Goal: Task Accomplishment & Management: Manage account settings

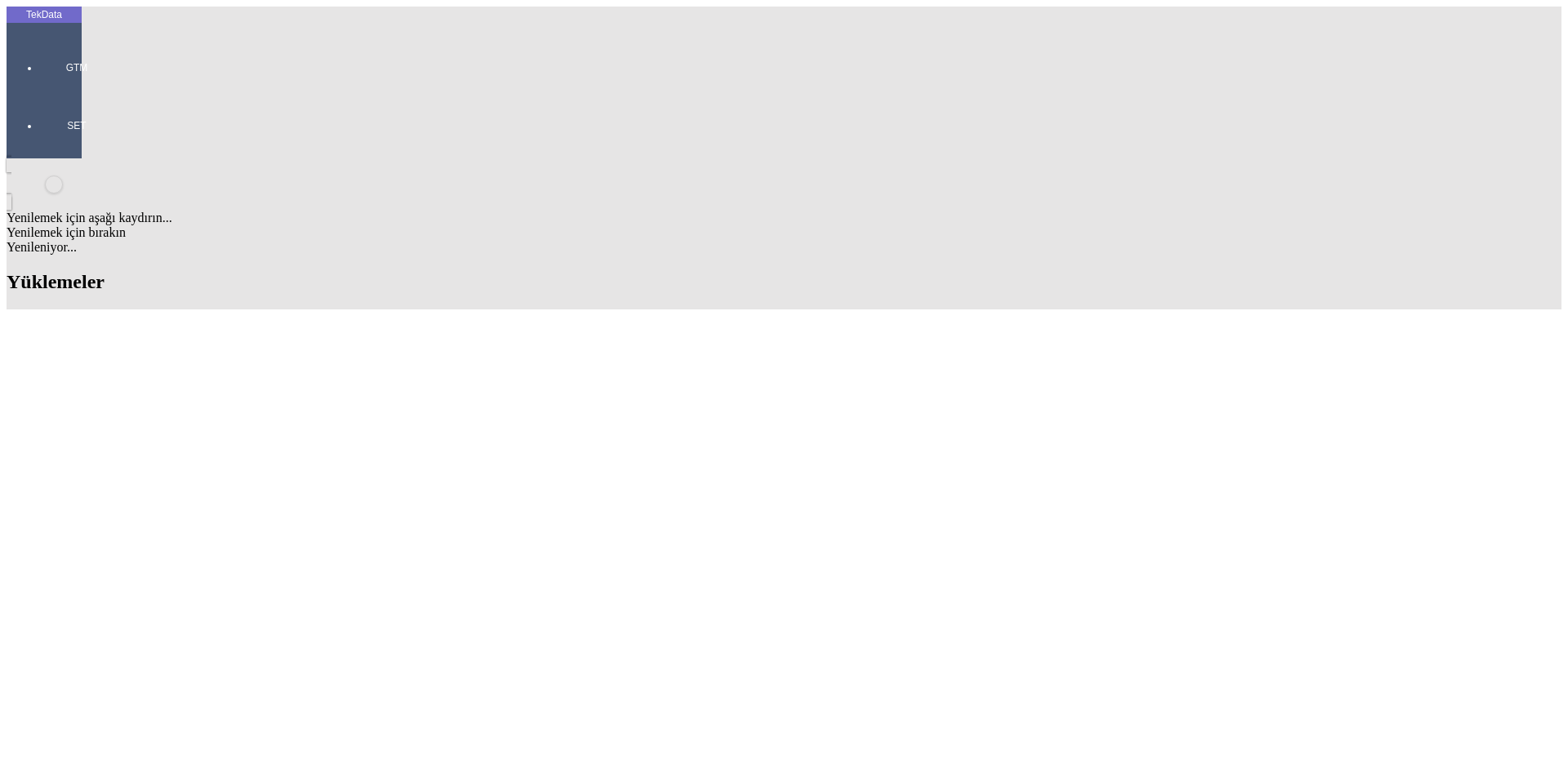
scroll to position [0, 290]
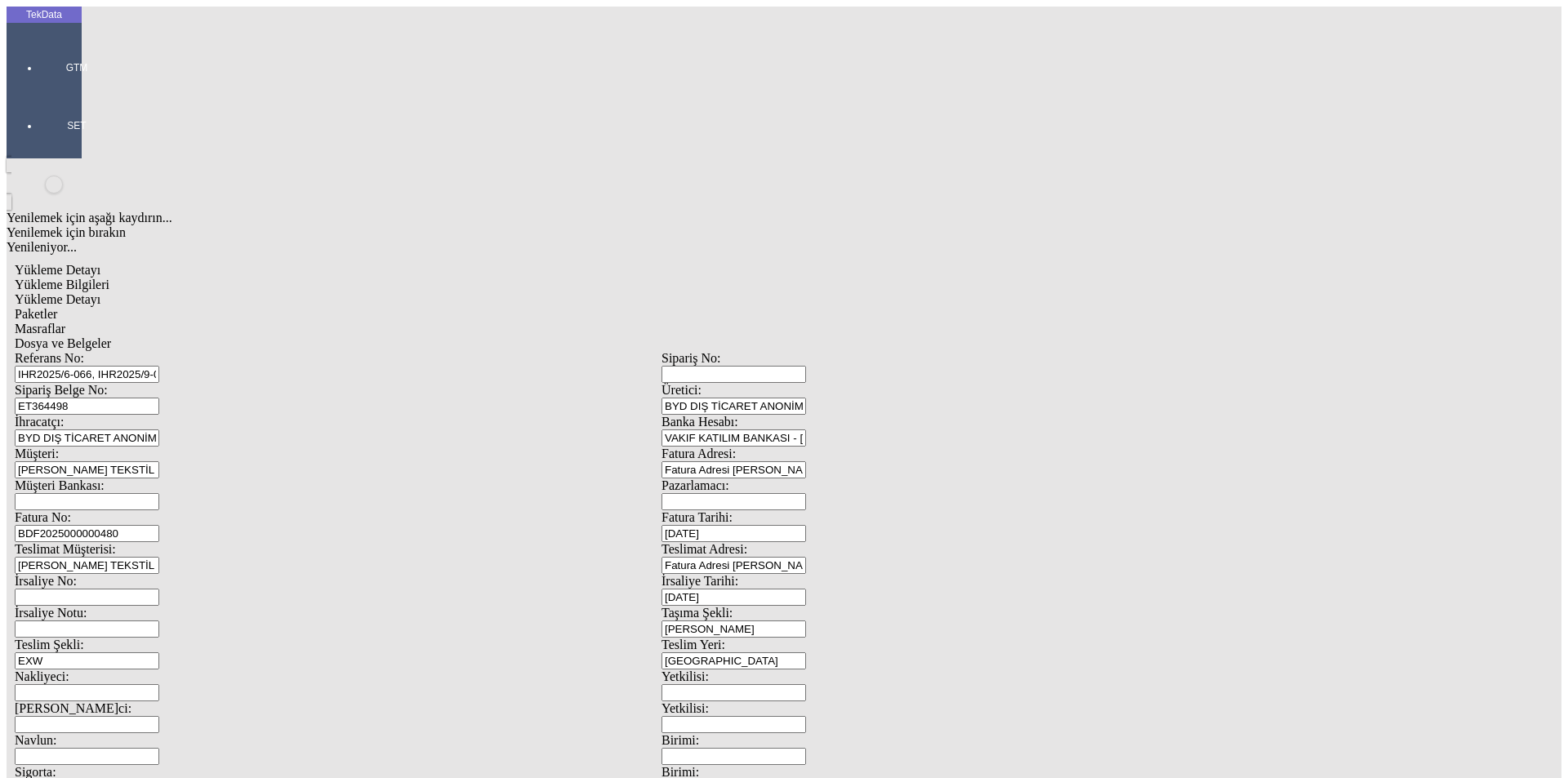
drag, startPoint x: 186, startPoint y: 148, endPoint x: 145, endPoint y: 145, distance: 41.1
click at [151, 383] on div "Sipariş Belge No: ET364498" at bounding box center [337, 398] width 647 height 32
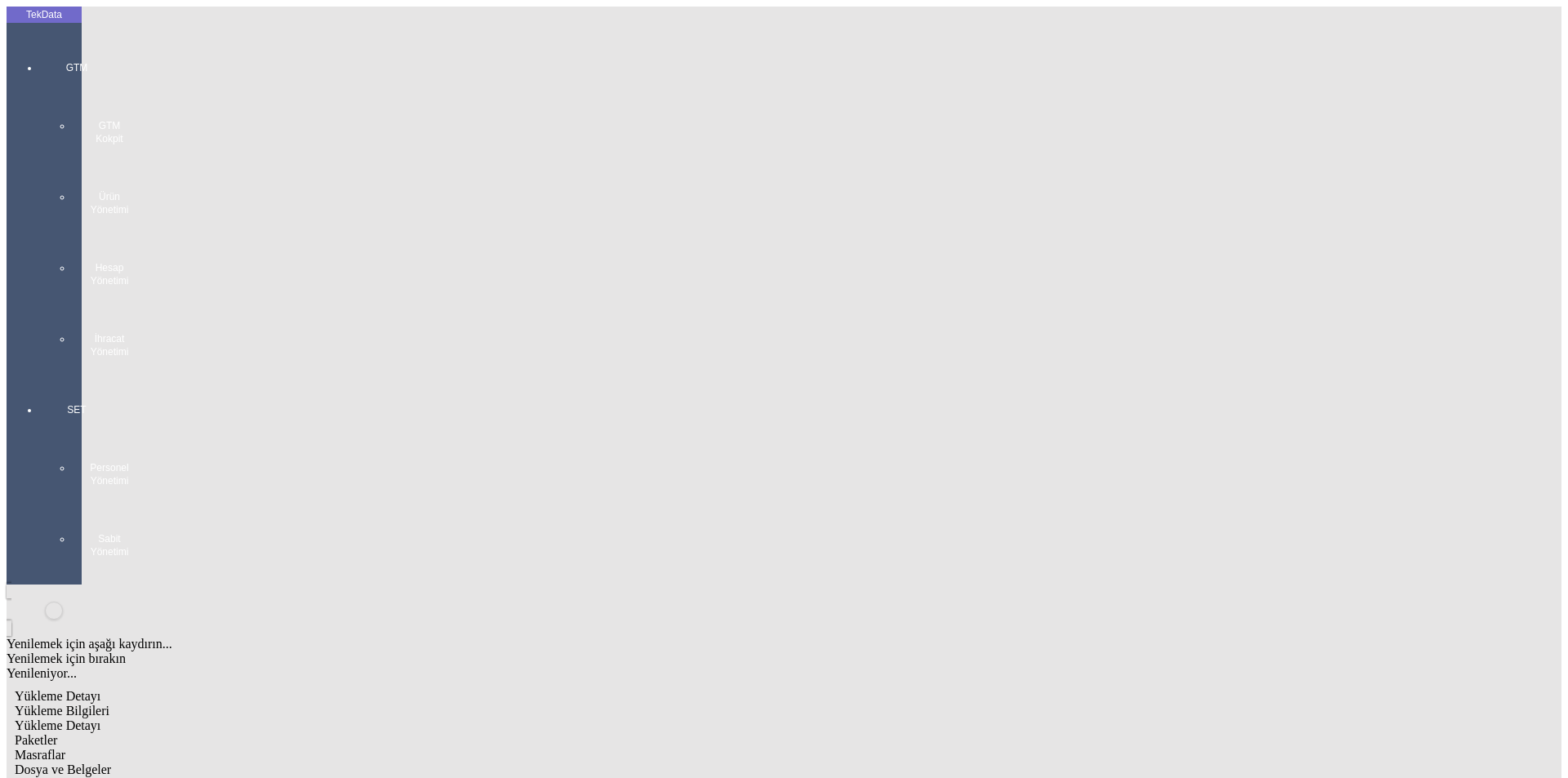
click at [40, 375] on div at bounding box center [77, 375] width 75 height 0
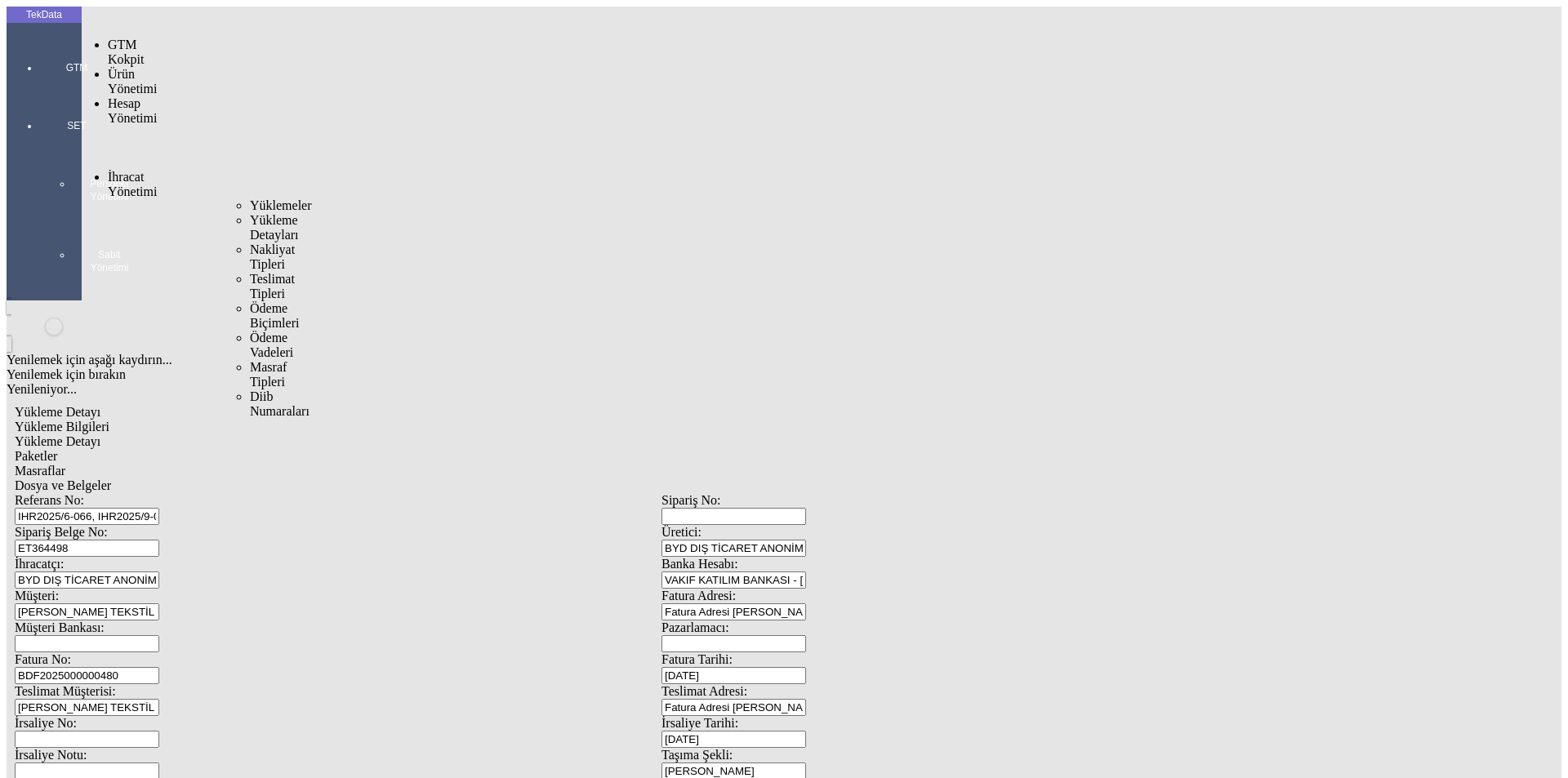
click at [134, 170] on span "İhracat Yönetimi" at bounding box center [131, 185] width 49 height 29
click at [249, 198] on span "Yüklemeler" at bounding box center [280, 205] width 62 height 14
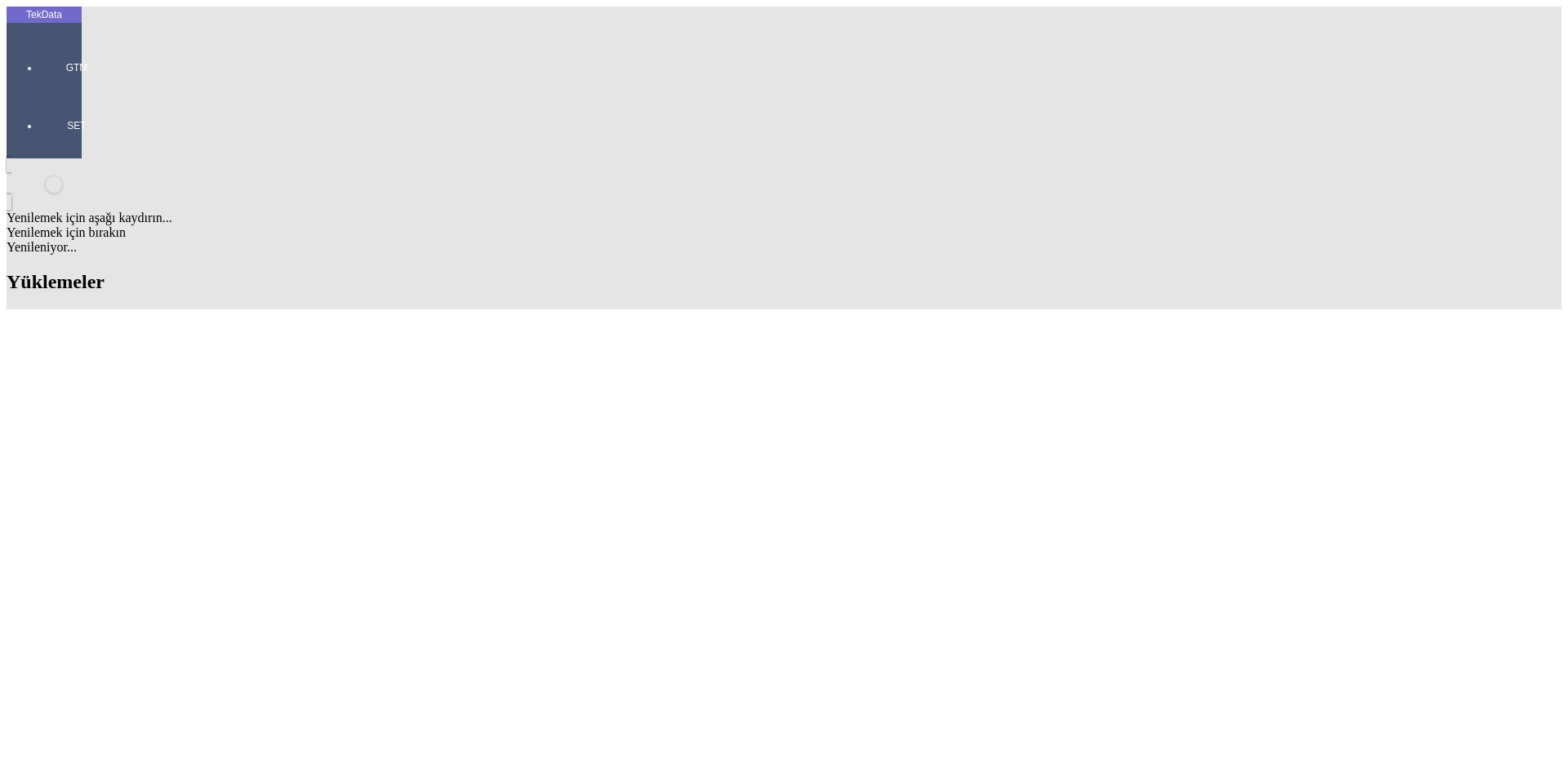
scroll to position [490, 0]
drag, startPoint x: 676, startPoint y: 544, endPoint x: 769, endPoint y: 546, distance: 93.0
copy tr "BDF2025000000480"
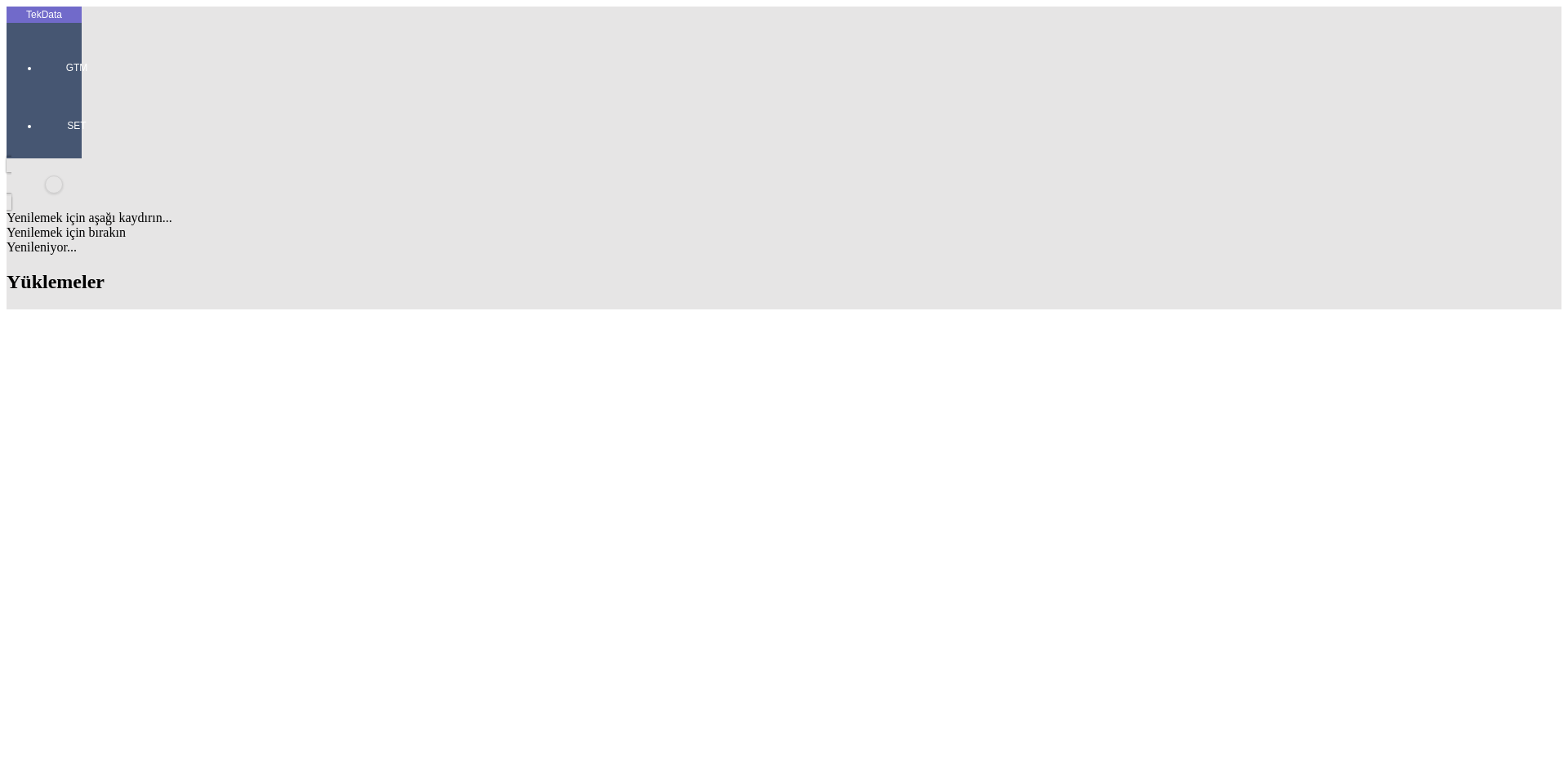
type input "zakar"
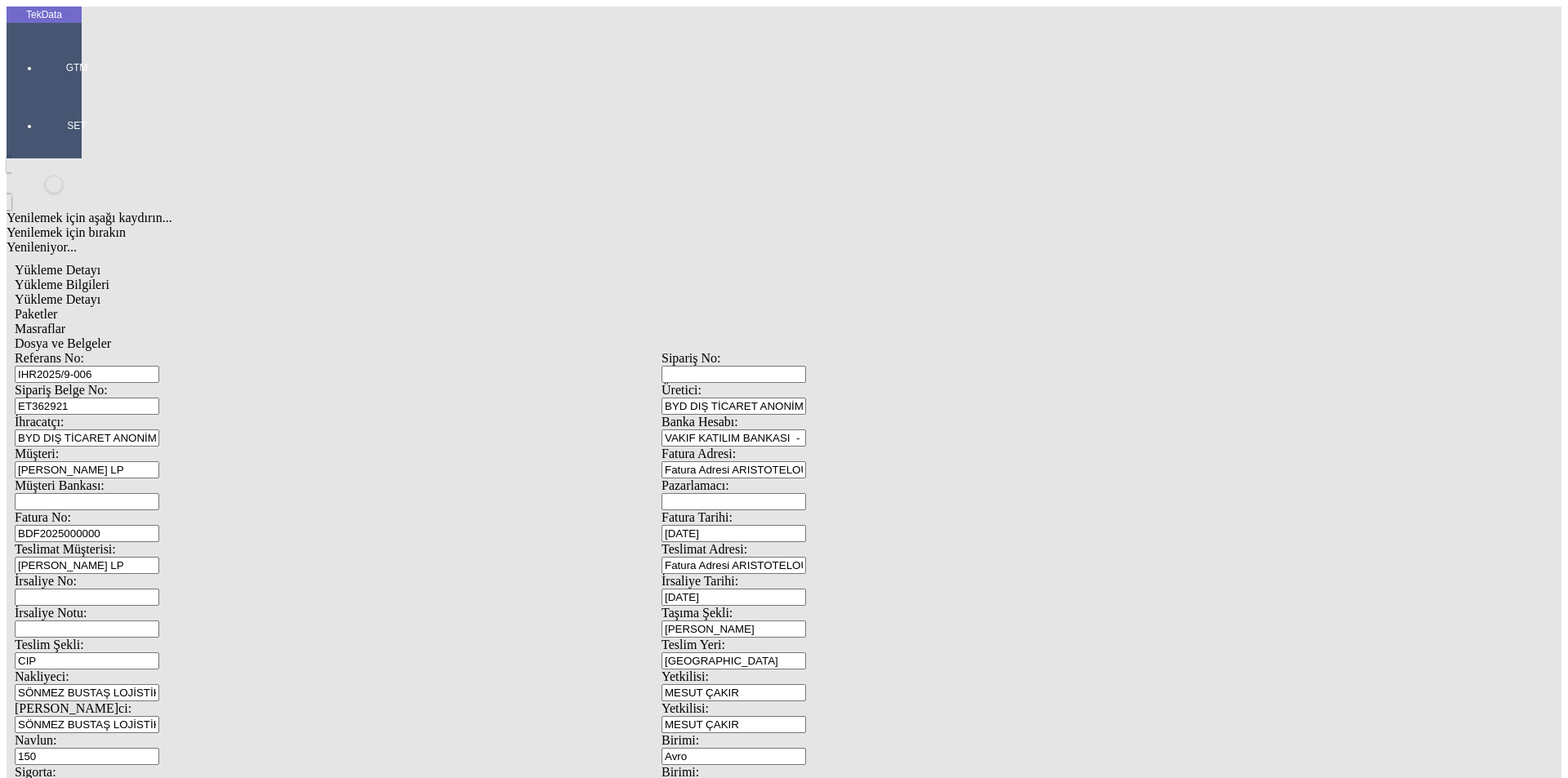
click at [160, 525] on input "BDF2025000000" at bounding box center [87, 533] width 145 height 17
drag, startPoint x: 363, startPoint y: 274, endPoint x: 81, endPoint y: 272, distance: 282.0
click at [81, 272] on div "Yükleme Detayı Yükleme Bilgileri Yükleme Detayı Paketler Masraflar Dosya ve Bel…" at bounding box center [661, 726] width 1310 height 942
paste input "BDF202500000048"
drag, startPoint x: 246, startPoint y: 267, endPoint x: 150, endPoint y: 281, distance: 97.0
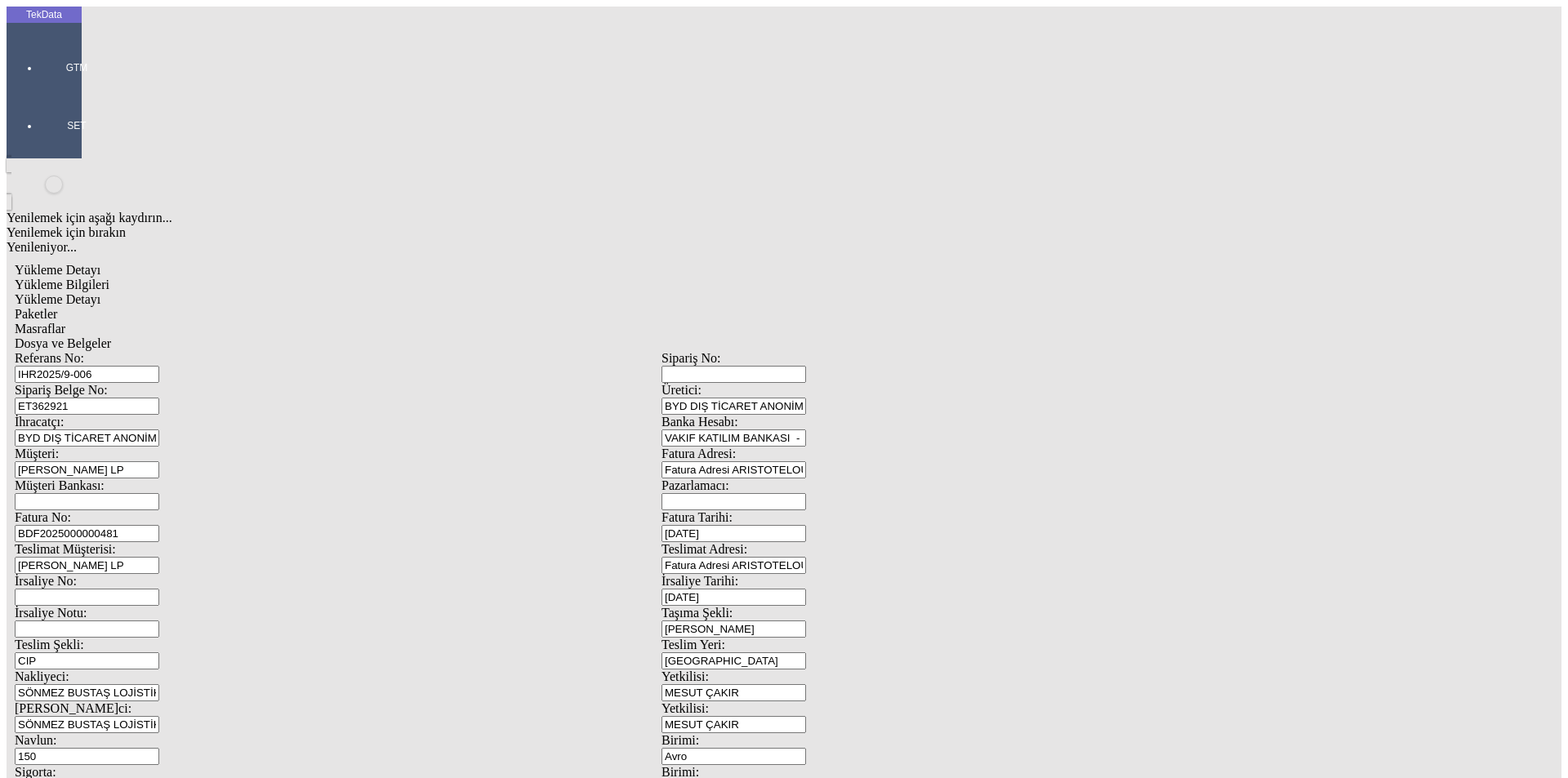
click at [150, 510] on div "Fatura No: BDF2025000000481" at bounding box center [337, 526] width 647 height 32
type input "BDF2025000000481"
type input "[DATE]"
drag, startPoint x: 982, startPoint y: 336, endPoint x: 749, endPoint y: 332, distance: 233.0
click at [749, 574] on div "İrsaliye No: İrsaliye Tarihi: [DATE]" at bounding box center [661, 590] width 1293 height 32
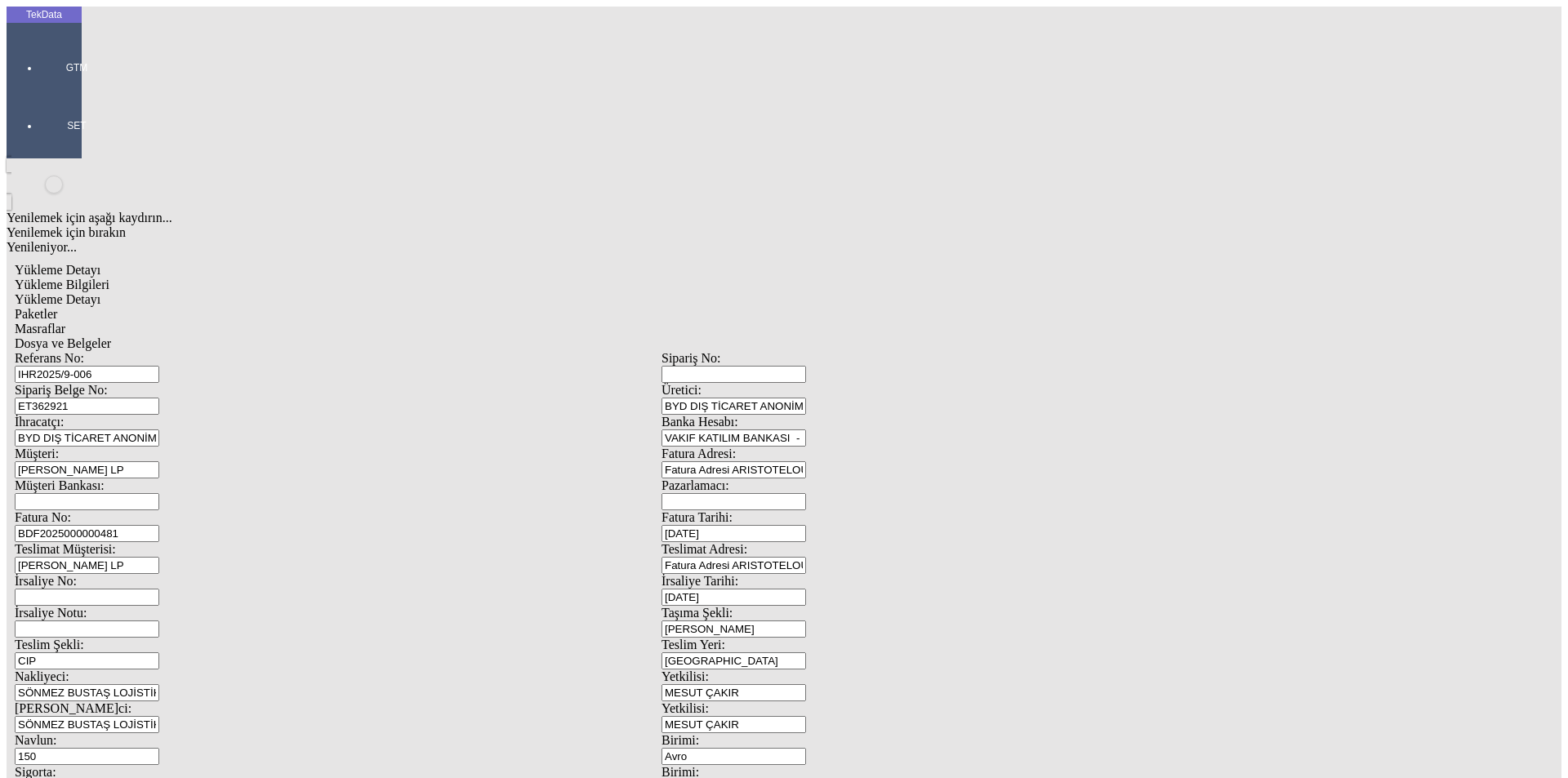
scroll to position [140, 0]
type input "[DATE]"
drag, startPoint x: 219, startPoint y: 405, endPoint x: 159, endPoint y: 414, distance: 60.7
type input "[DATE]"
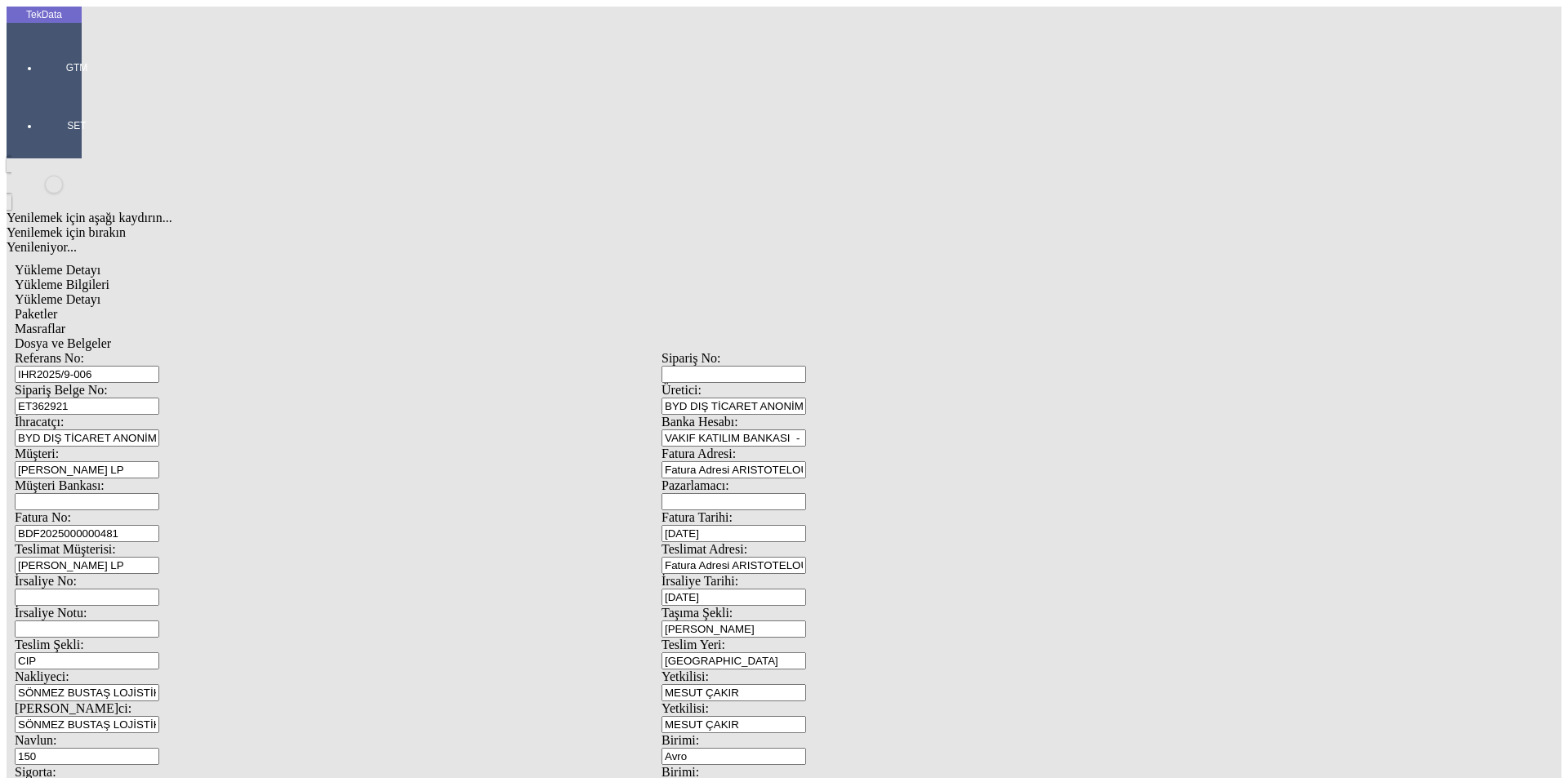
drag, startPoint x: 249, startPoint y: 573, endPoint x: 103, endPoint y: 575, distance: 146.0
drag, startPoint x: 285, startPoint y: 577, endPoint x: 71, endPoint y: 570, distance: 214.1
click at [71, 570] on div "TekData GTM SET Yenilemek için aşağı kaydırın... Yenilemek için bırakın Yenilen…" at bounding box center [661, 646] width 1310 height 1279
type input "[DATE]"
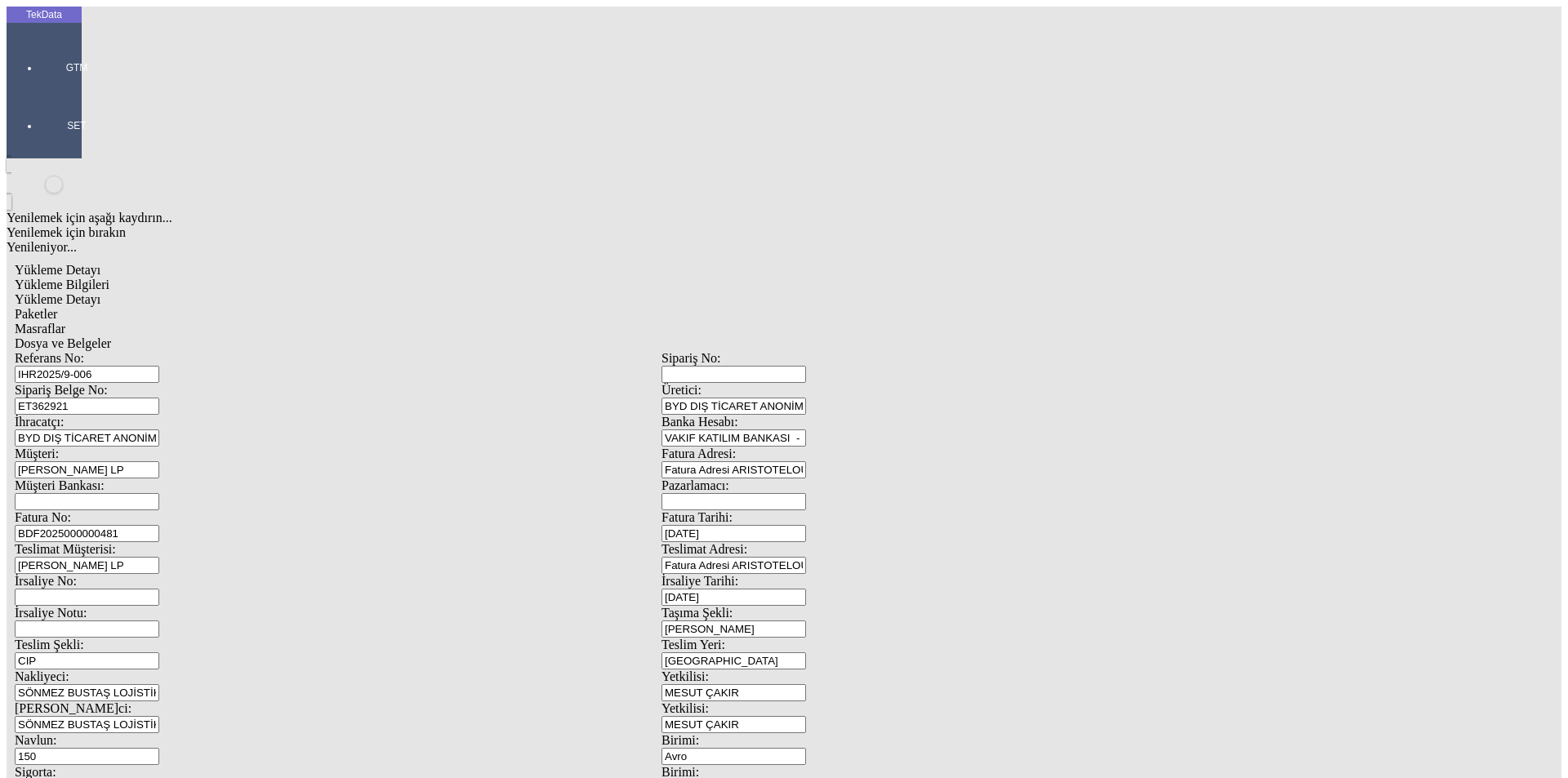
drag, startPoint x: 334, startPoint y: 627, endPoint x: 89, endPoint y: 643, distance: 245.5
click at [89, 643] on div "Referans No: [STREET_ADDRESS] ET362921 Üretici: BYD DIŞ TİCARET ANONİM ŞİRKETİ …" at bounding box center [661, 733] width 1293 height 764
type input "479.55"
type input "485.7"
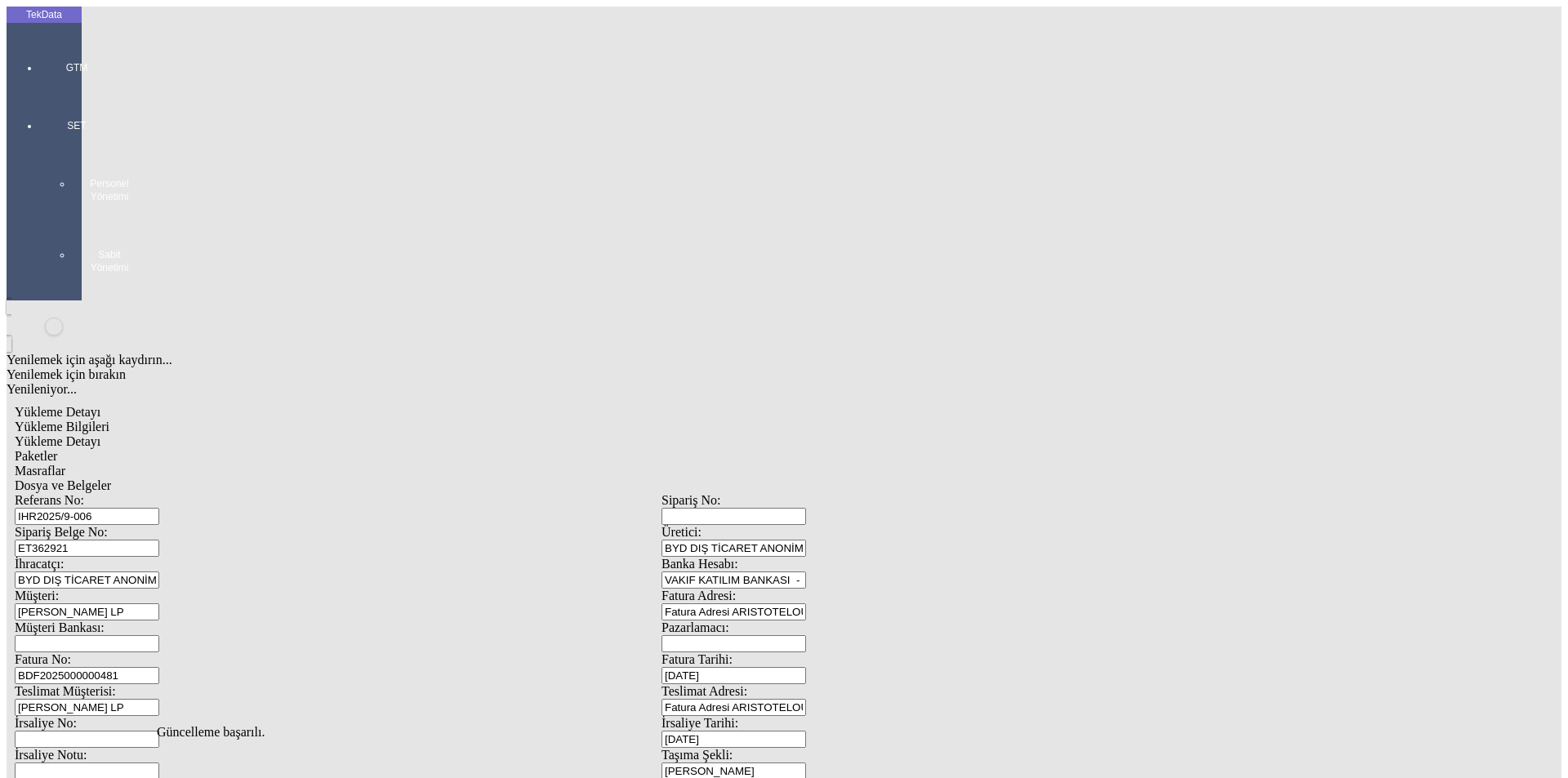
scroll to position [0, 0]
click at [101, 434] on span "Yükleme Detayı" at bounding box center [57, 441] width 86 height 14
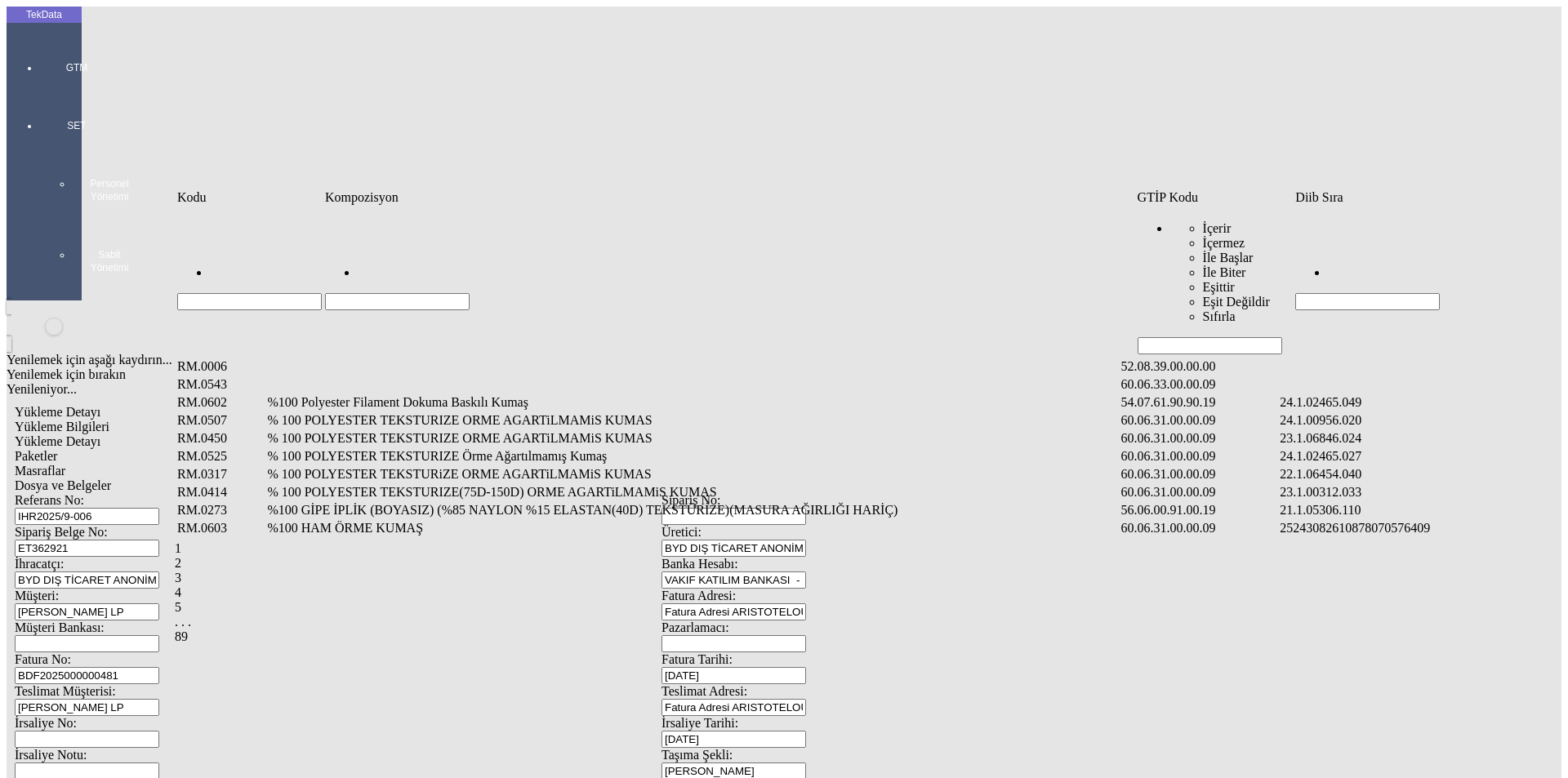
click at [1350, 293] on input "Hücreyi Filtrele" at bounding box center [1368, 302] width 145 height 17
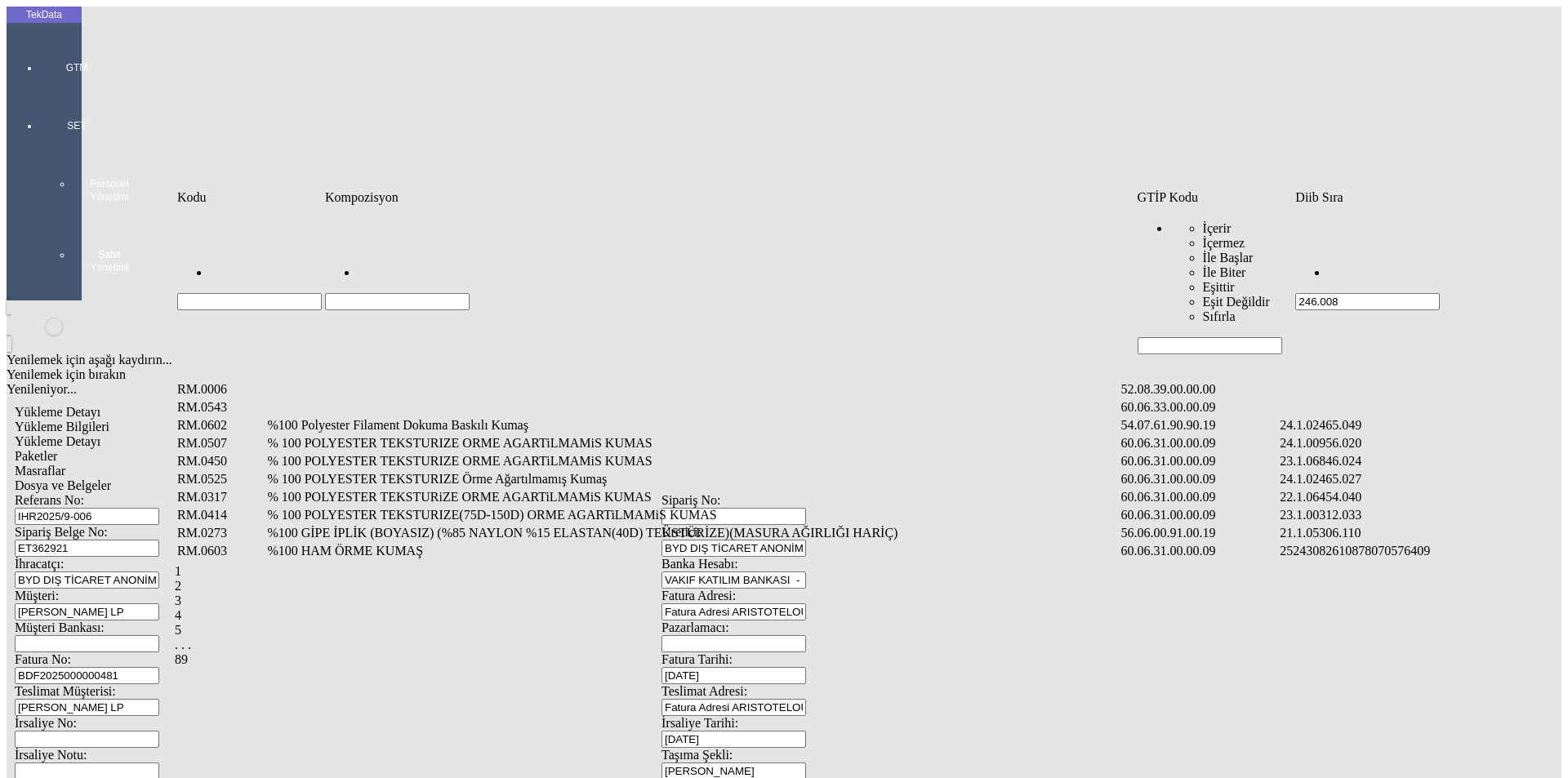
type input "246.008"
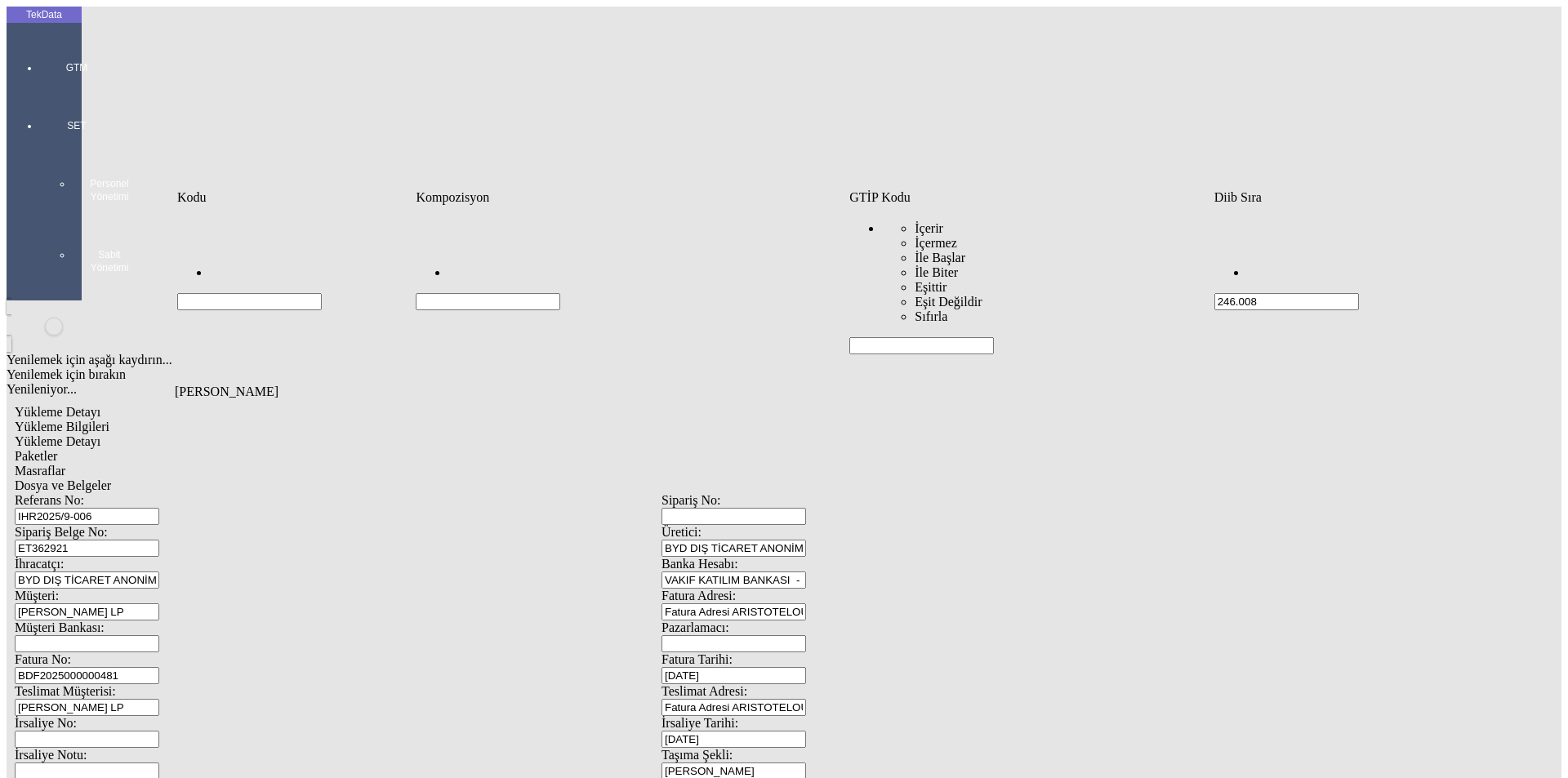
click at [1258, 293] on input "246.008" at bounding box center [1287, 302] width 145 height 17
type input "2465.008"
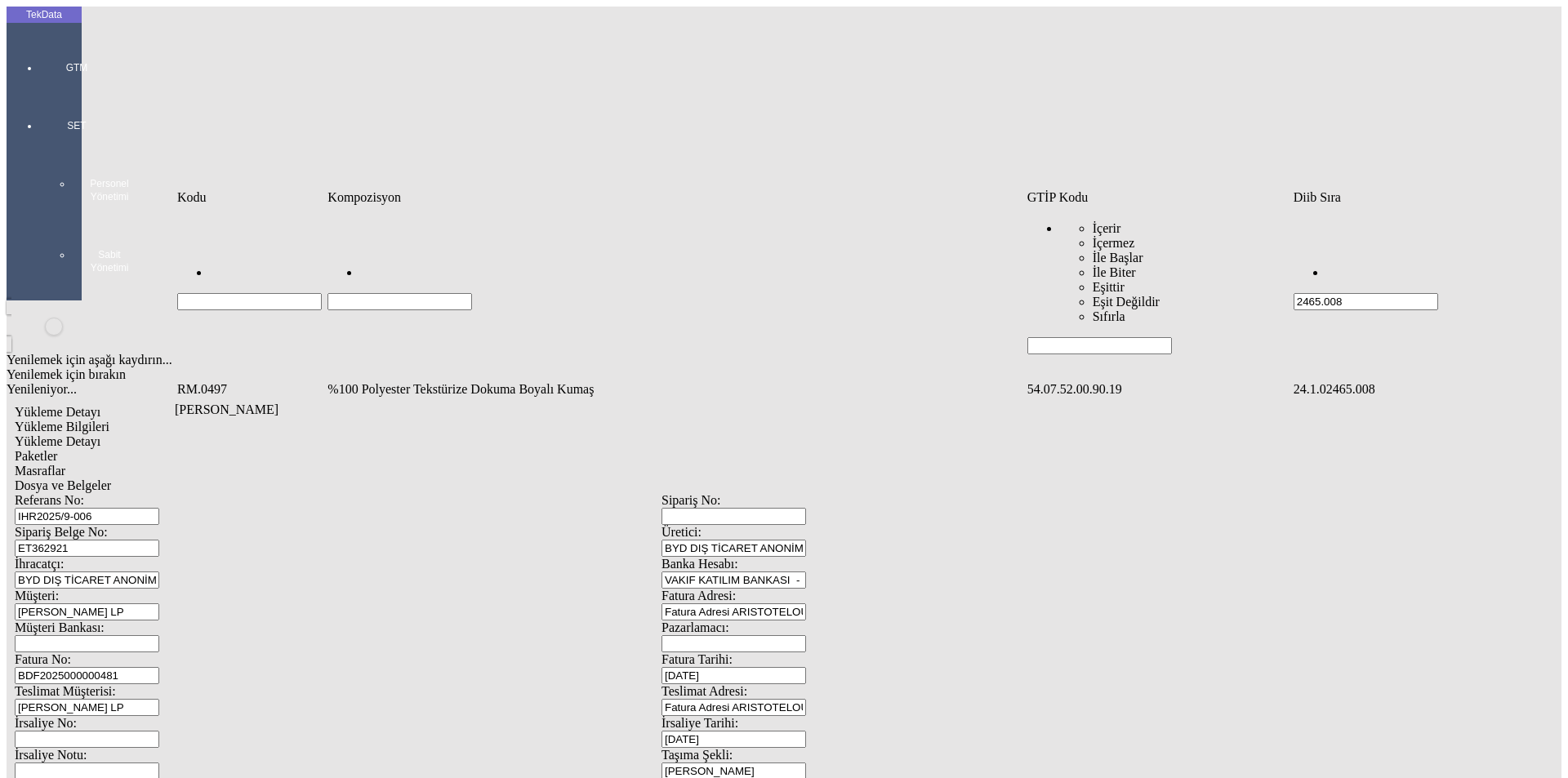
click at [554, 381] on td "%100 Polyester Tekstürize Dokuma Boyalı Kumaş" at bounding box center [675, 389] width 697 height 16
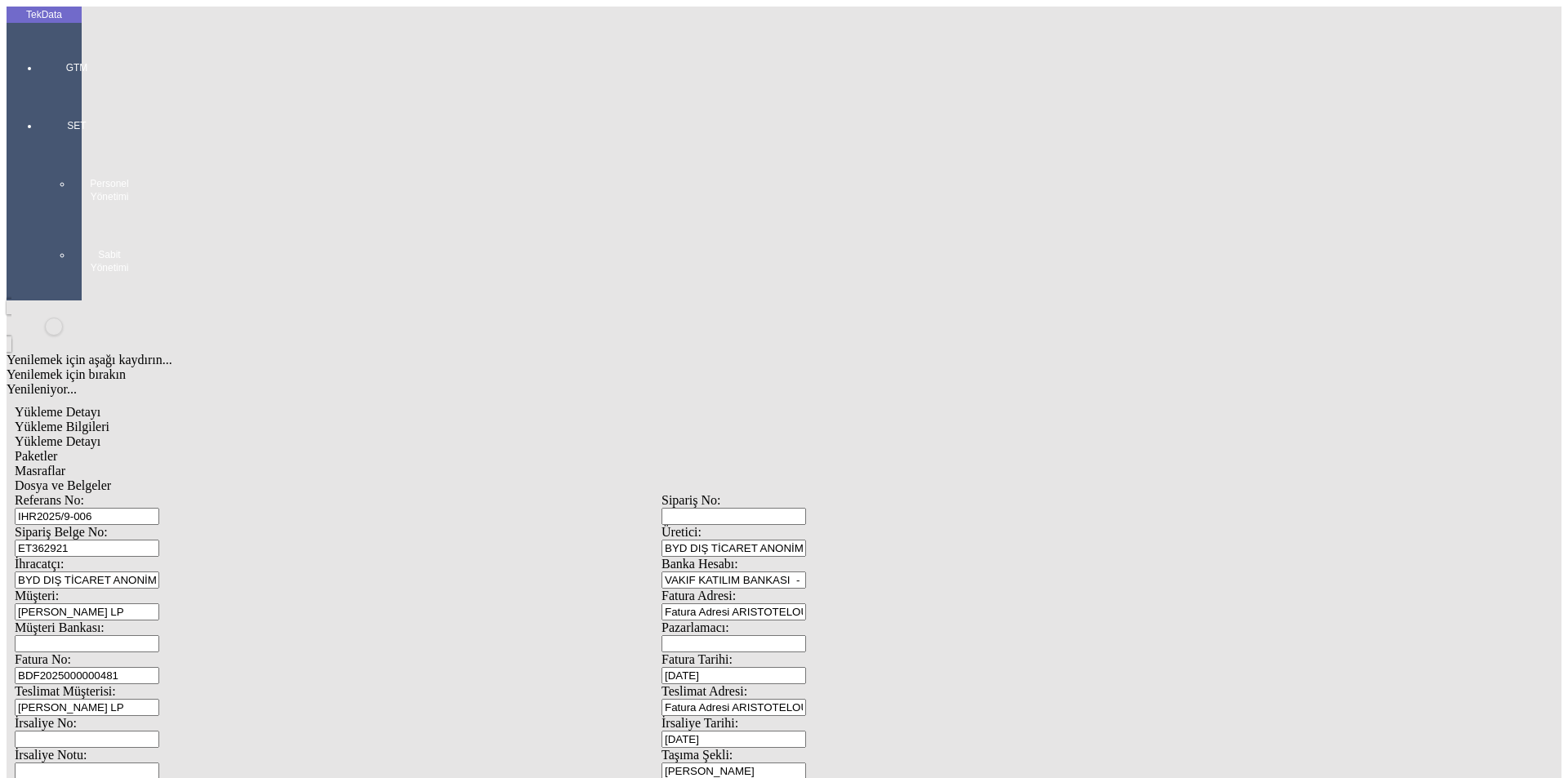
type input "119.2"
click at [933, 296] on div "Metre" at bounding box center [1213, 303] width 647 height 14
type input "Metre"
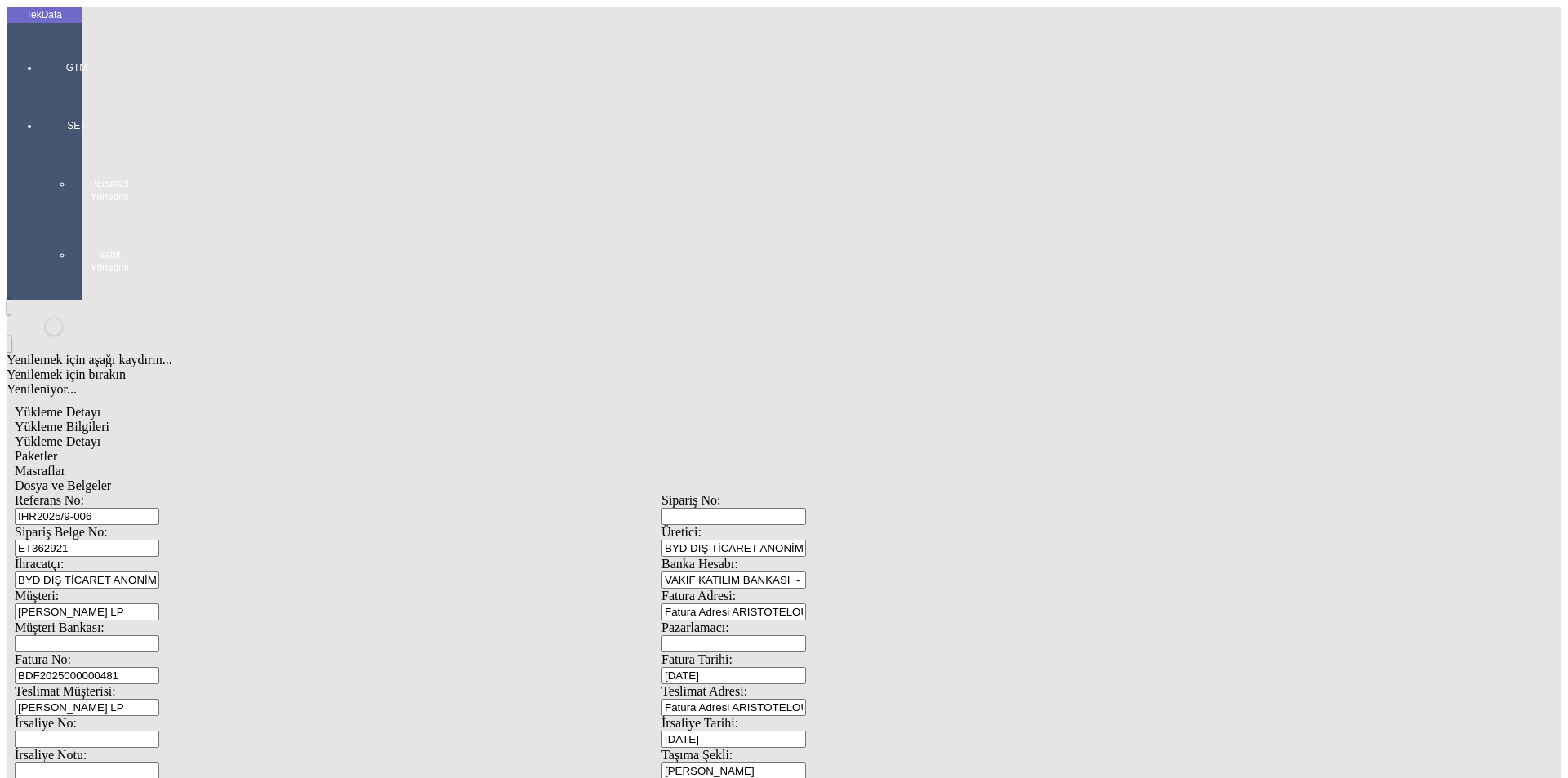
type input "3.1"
click at [915, 357] on div "Avro" at bounding box center [1213, 363] width 647 height 14
type input "Avro"
type input "300"
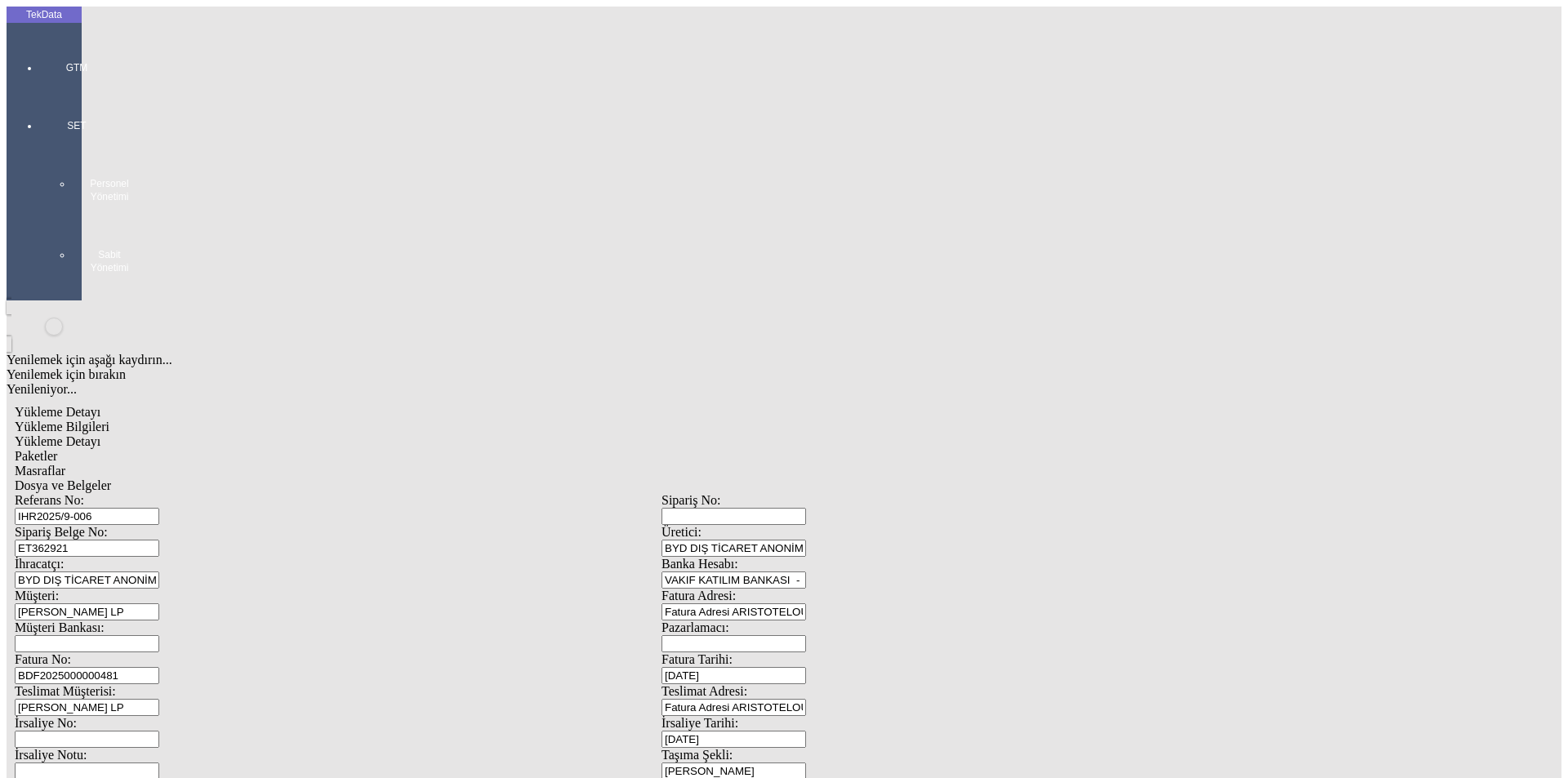
type input "75.1"
type input "76.1"
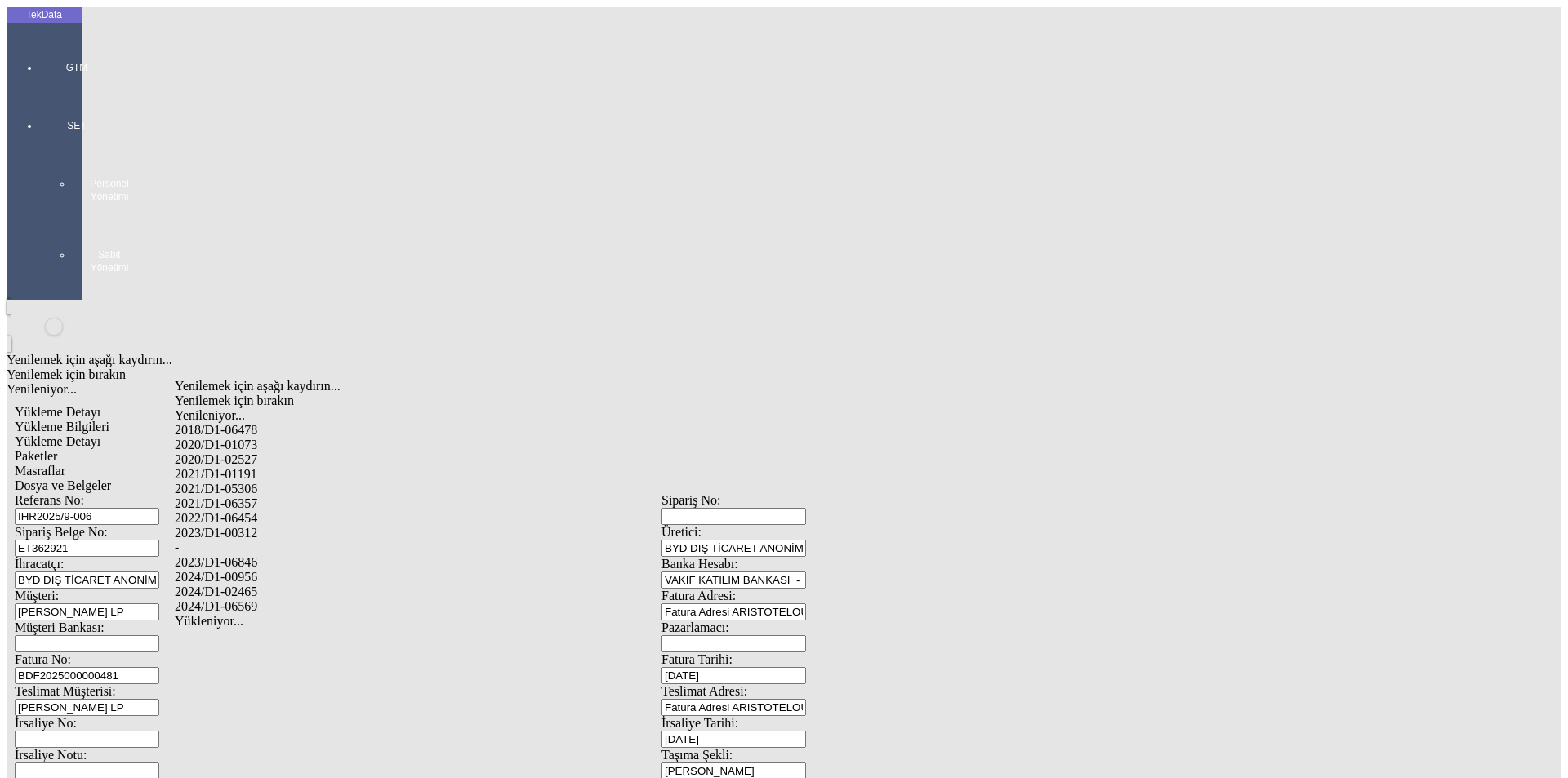
click at [256, 585] on div "2024/D1-02465" at bounding box center [492, 591] width 634 height 14
type input "2024/D1-02465"
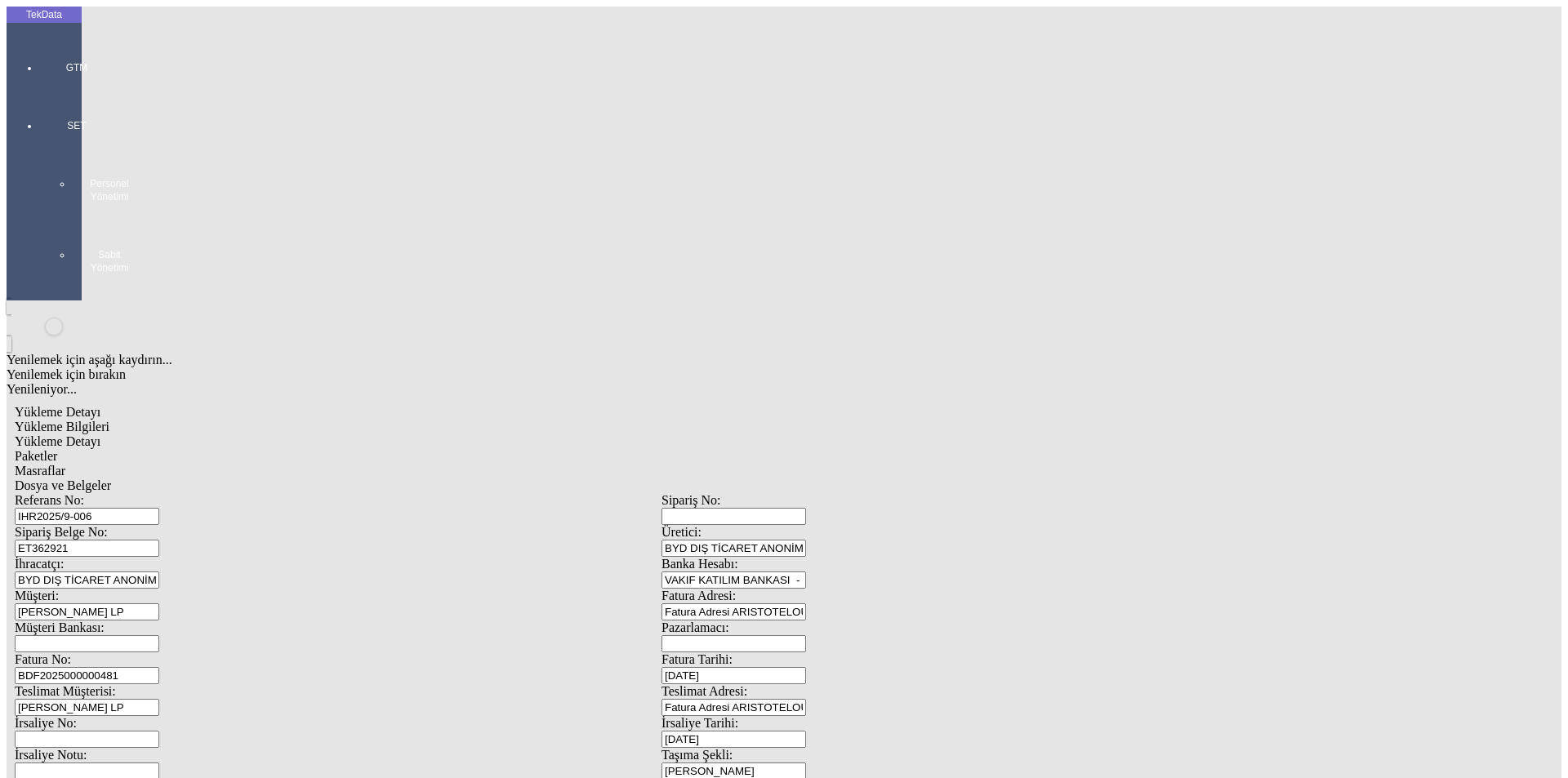
click at [57, 449] on span "Paketler" at bounding box center [36, 456] width 43 height 14
type input "6"
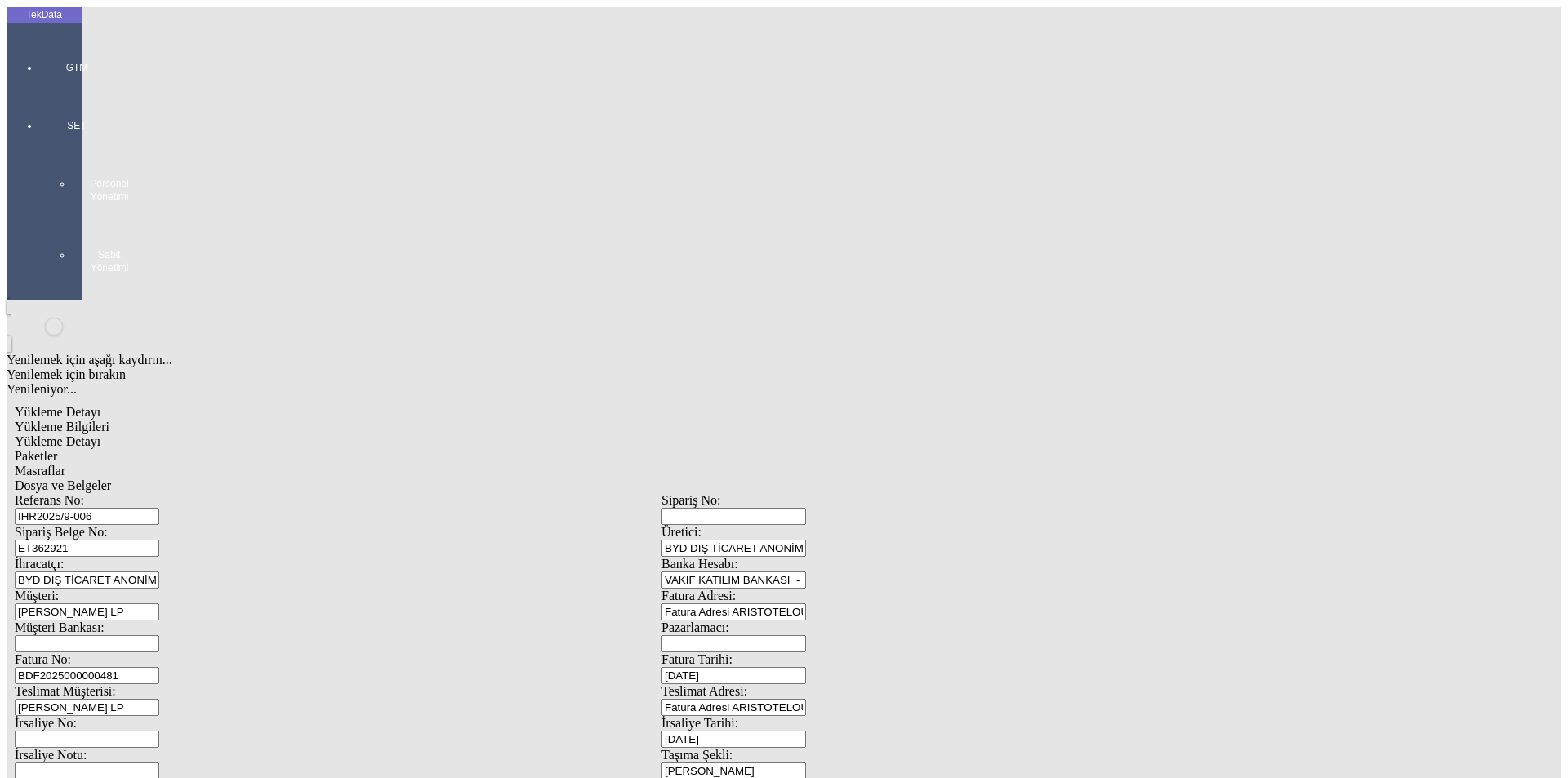
click at [454, 464] on div "Masraflar" at bounding box center [661, 471] width 1293 height 14
click at [576, 478] on div "Dosya ve Belgeler" at bounding box center [661, 485] width 1293 height 14
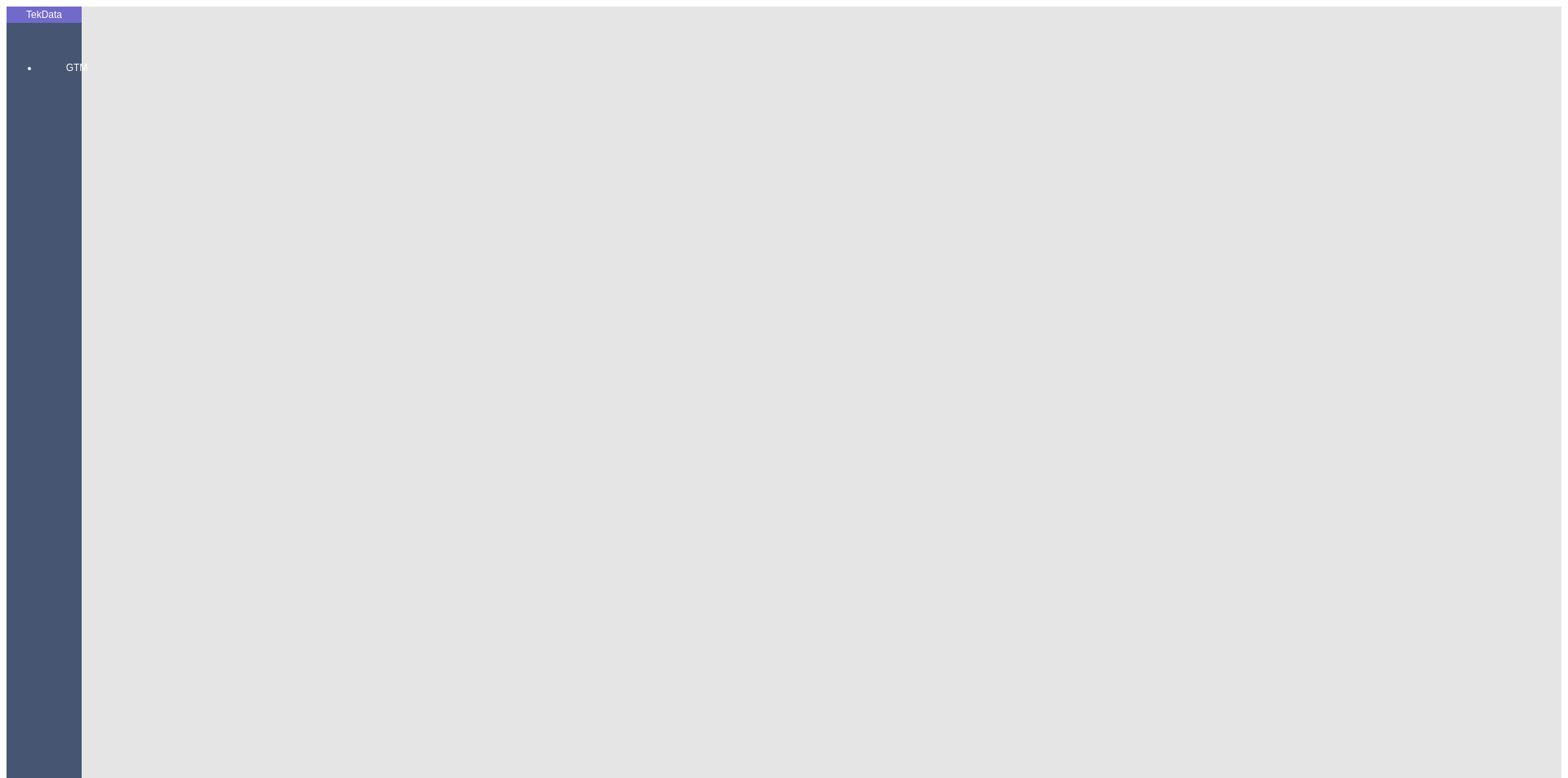
drag, startPoint x: 313, startPoint y: 142, endPoint x: 85, endPoint y: 129, distance: 228.4
paste input "IHR2025/9-094"
type input "IHR2025/9-006,IHR2025/9-094"
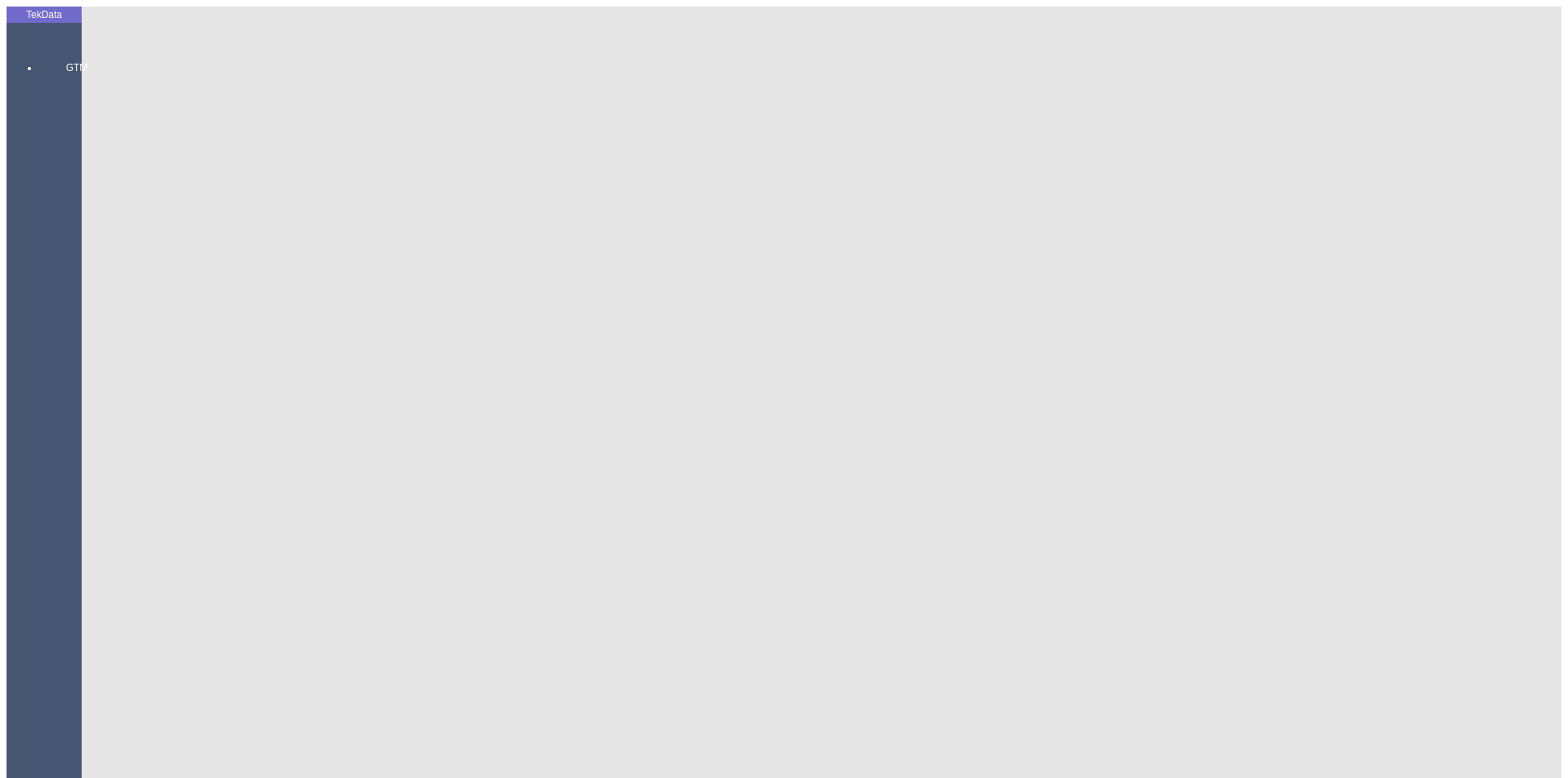
paste input "ET364890"
type input "ET362921 - ET364890"
drag, startPoint x: 334, startPoint y: 347, endPoint x: 174, endPoint y: 337, distance: 160.3
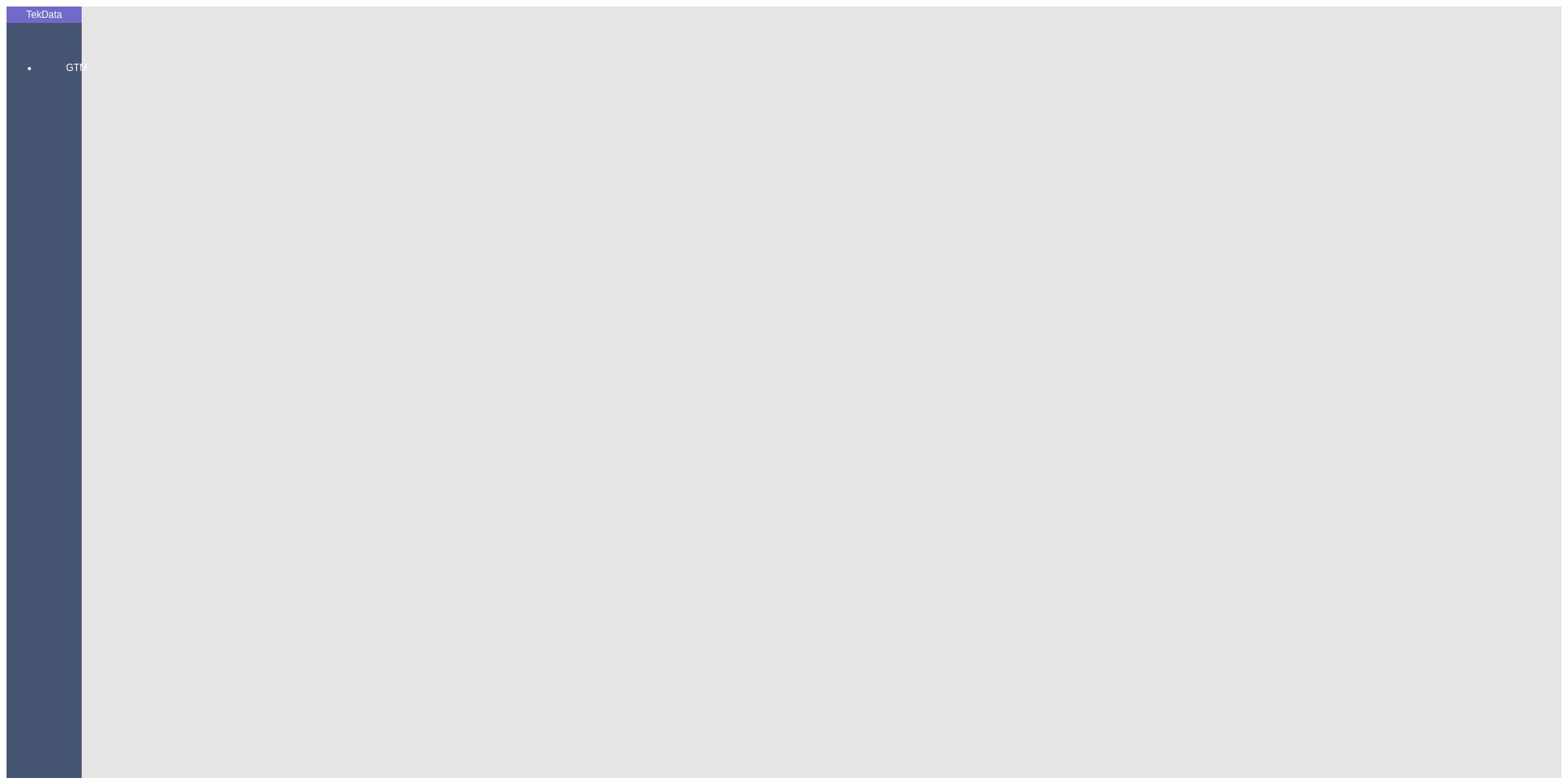
type input "120"
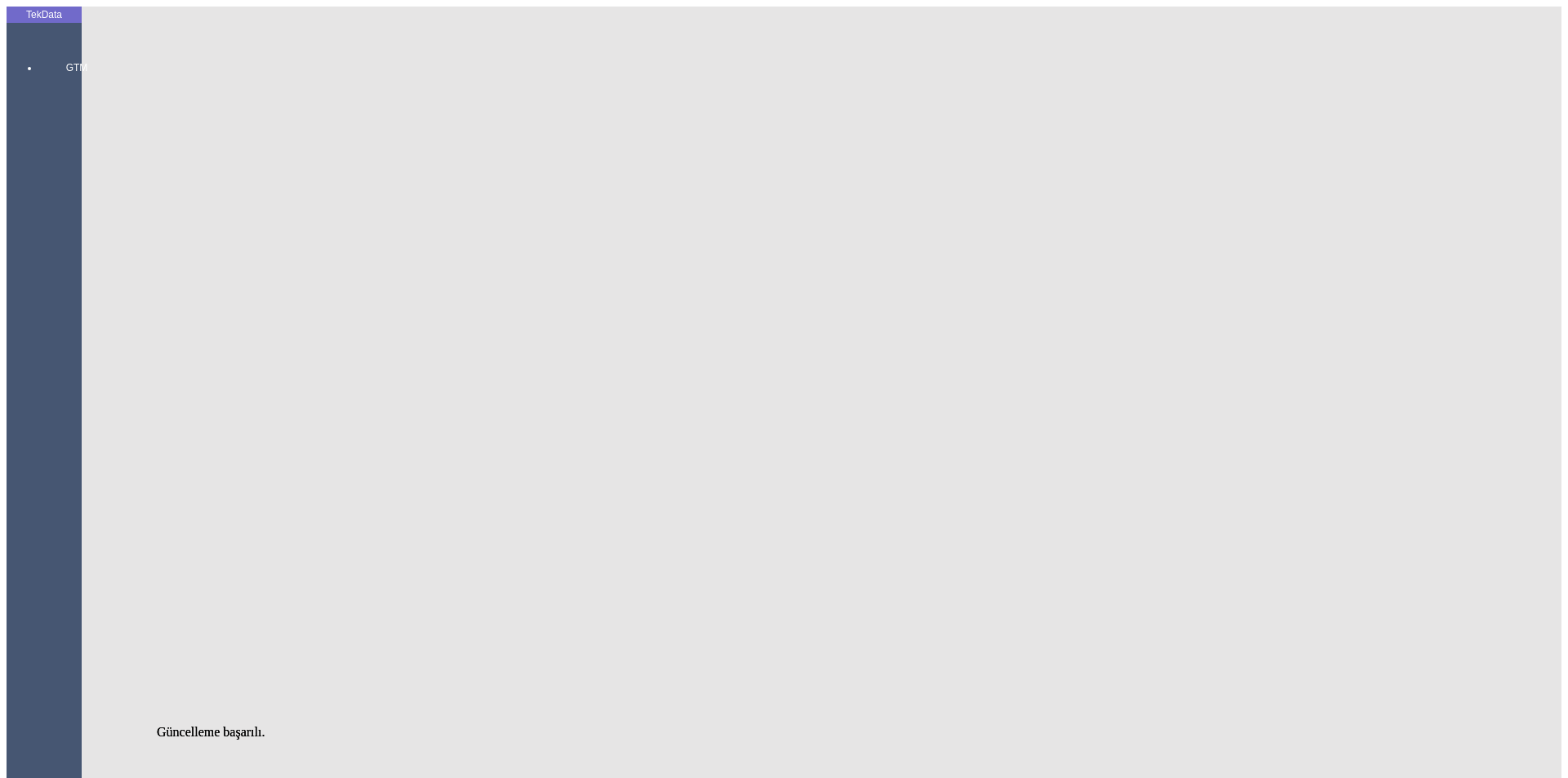
drag, startPoint x: 572, startPoint y: 76, endPoint x: 589, endPoint y: 92, distance: 23.3
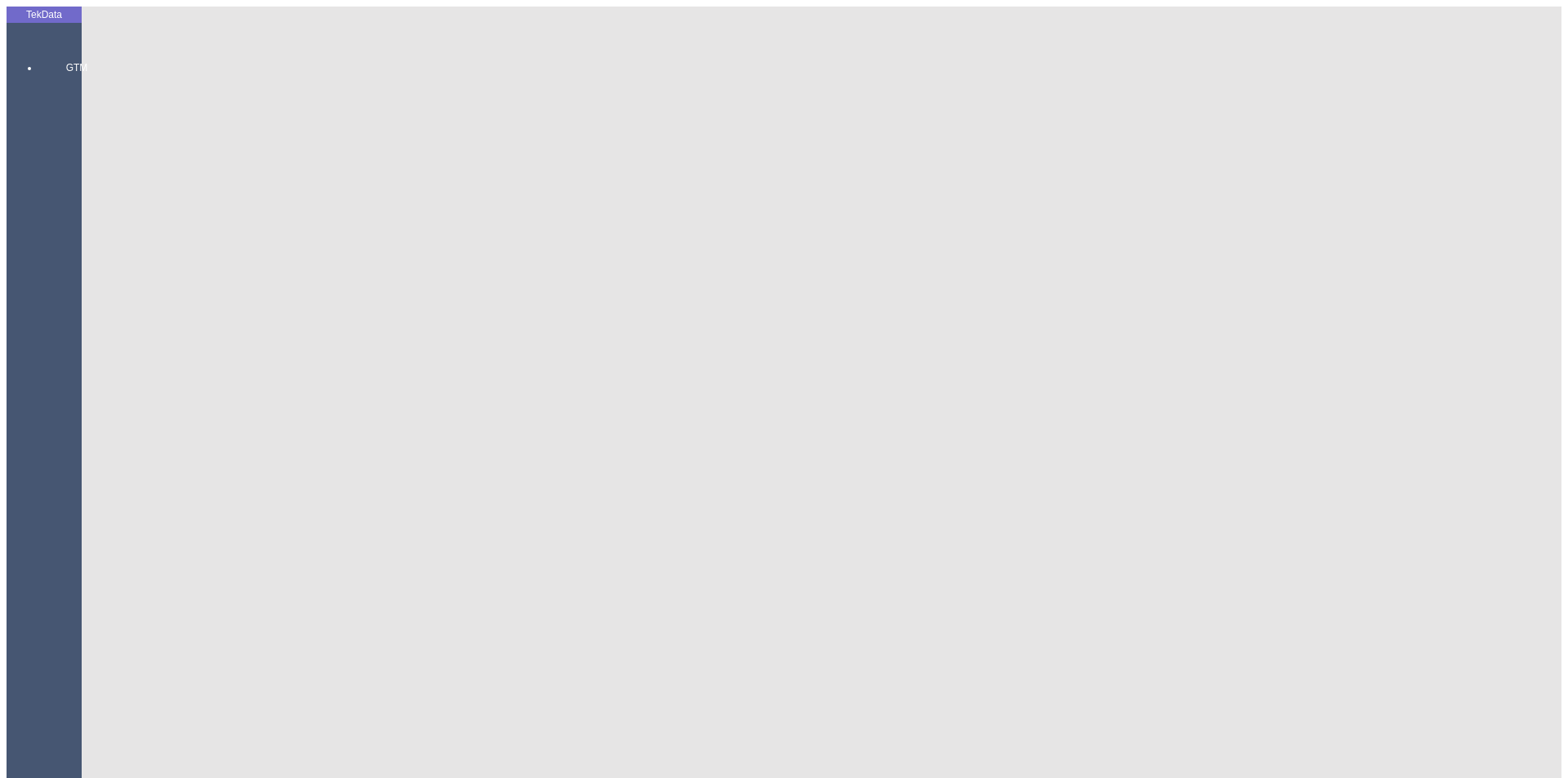
drag, startPoint x: 348, startPoint y: 118, endPoint x: 150, endPoint y: 117, distance: 198.0
drag, startPoint x: 354, startPoint y: 150, endPoint x: 89, endPoint y: 150, distance: 265.0
